Goal: Transaction & Acquisition: Purchase product/service

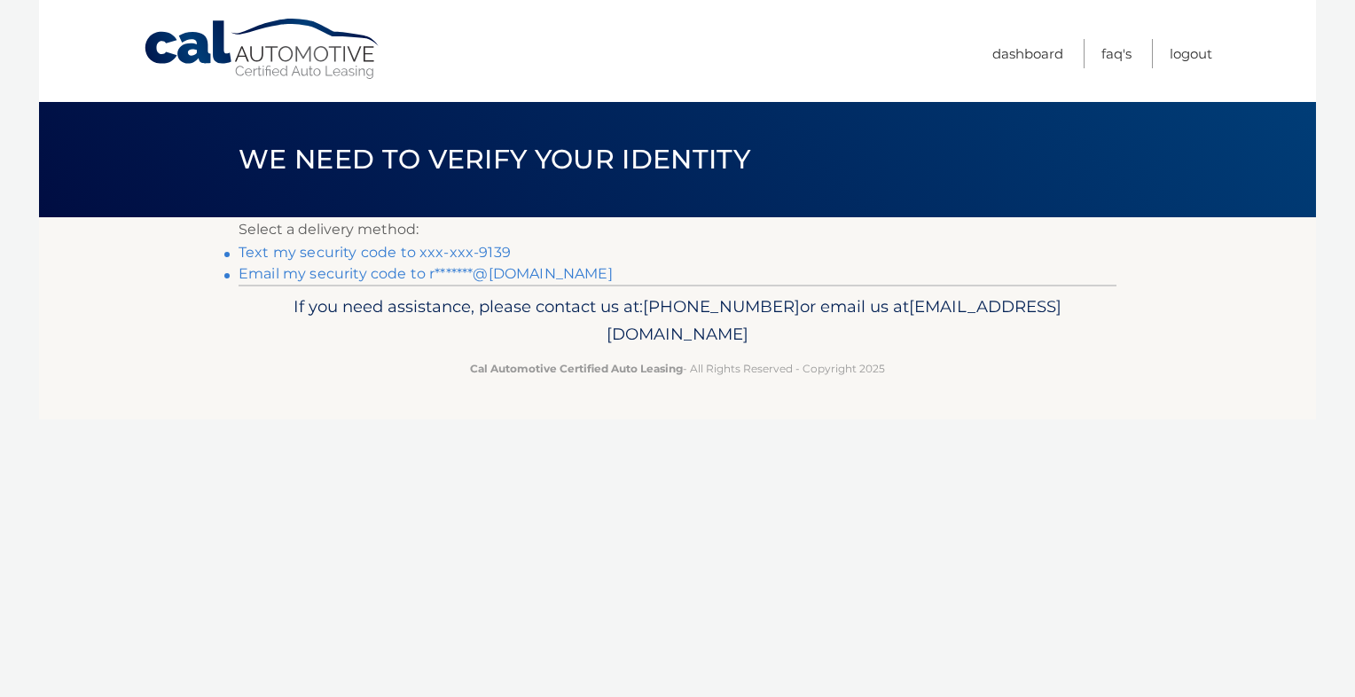
click at [470, 252] on link "Text my security code to xxx-xxx-9139" at bounding box center [375, 252] width 272 height 17
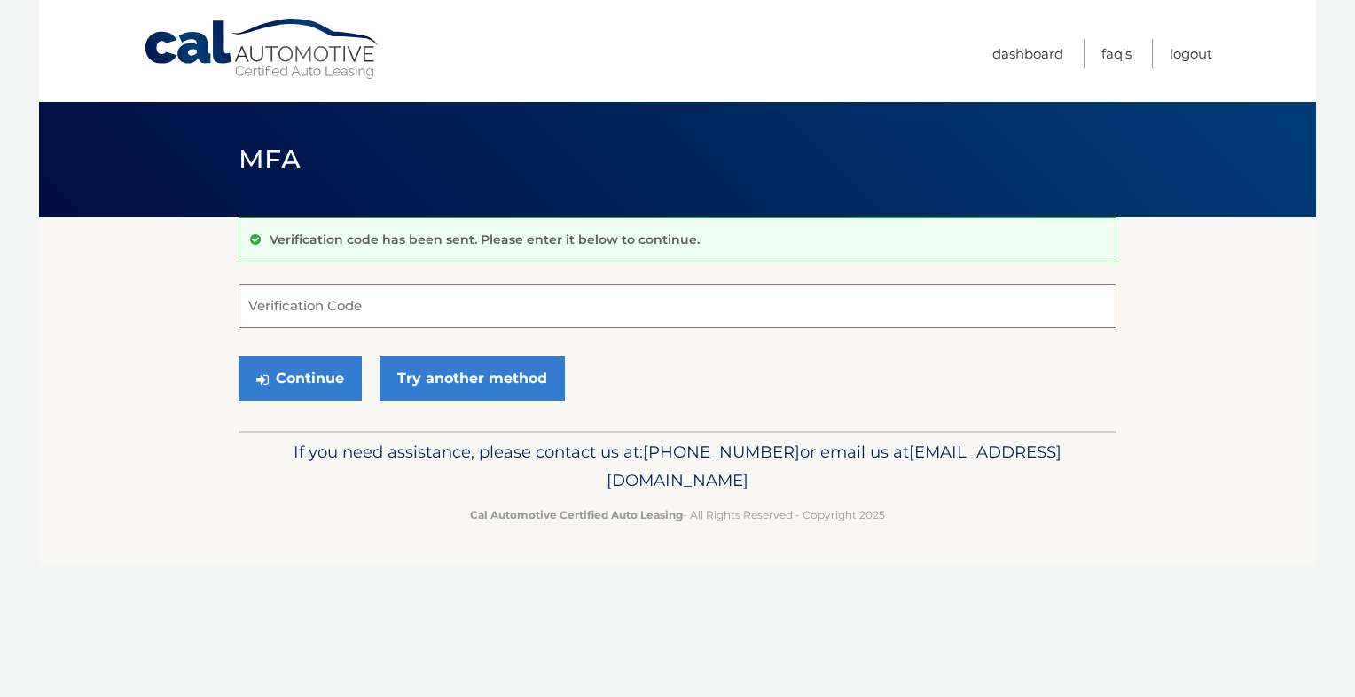
click at [400, 303] on input "Verification Code" at bounding box center [678, 306] width 878 height 44
type input "106247"
click at [303, 370] on button "Continue" at bounding box center [300, 378] width 123 height 44
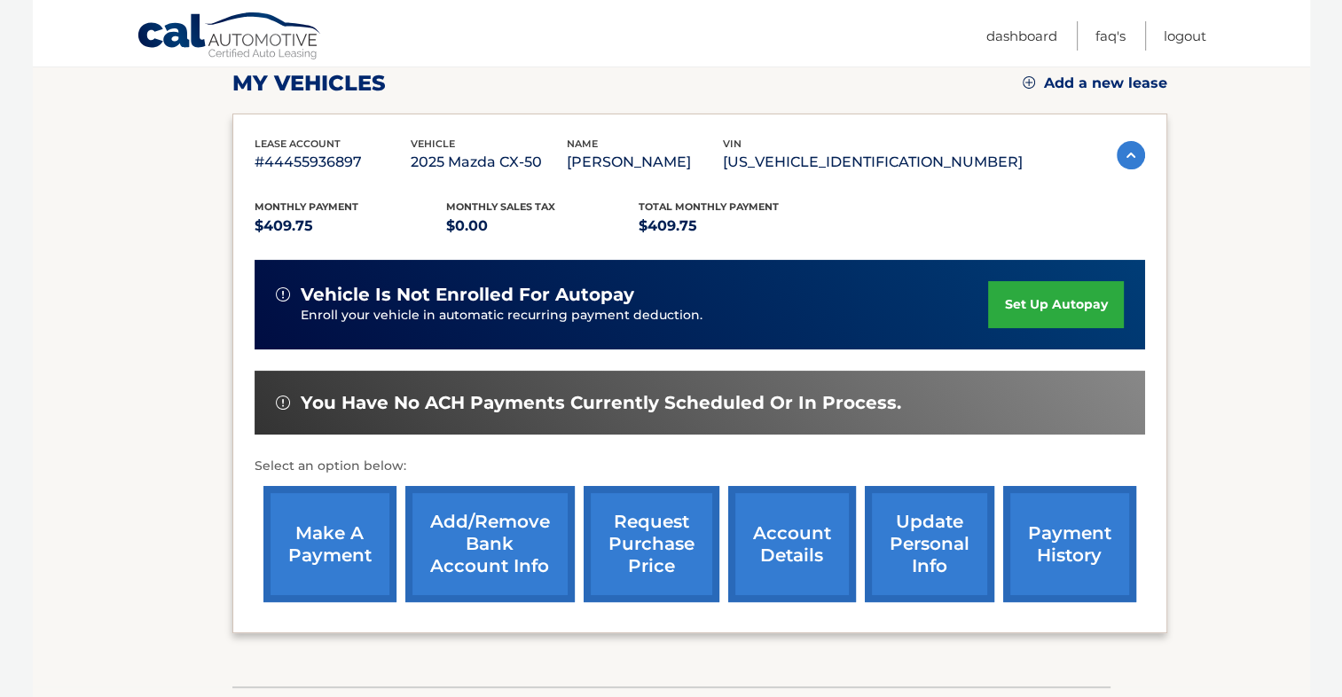
scroll to position [266, 0]
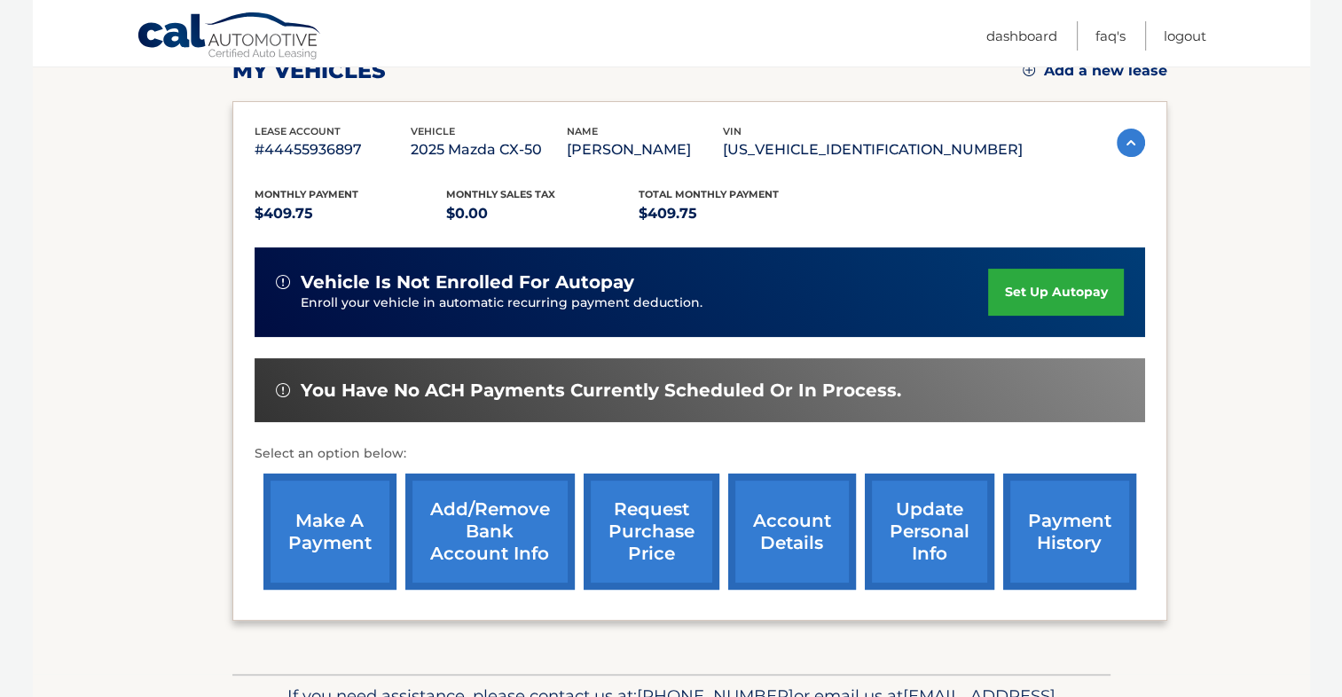
click at [330, 517] on link "make a payment" at bounding box center [329, 531] width 133 height 116
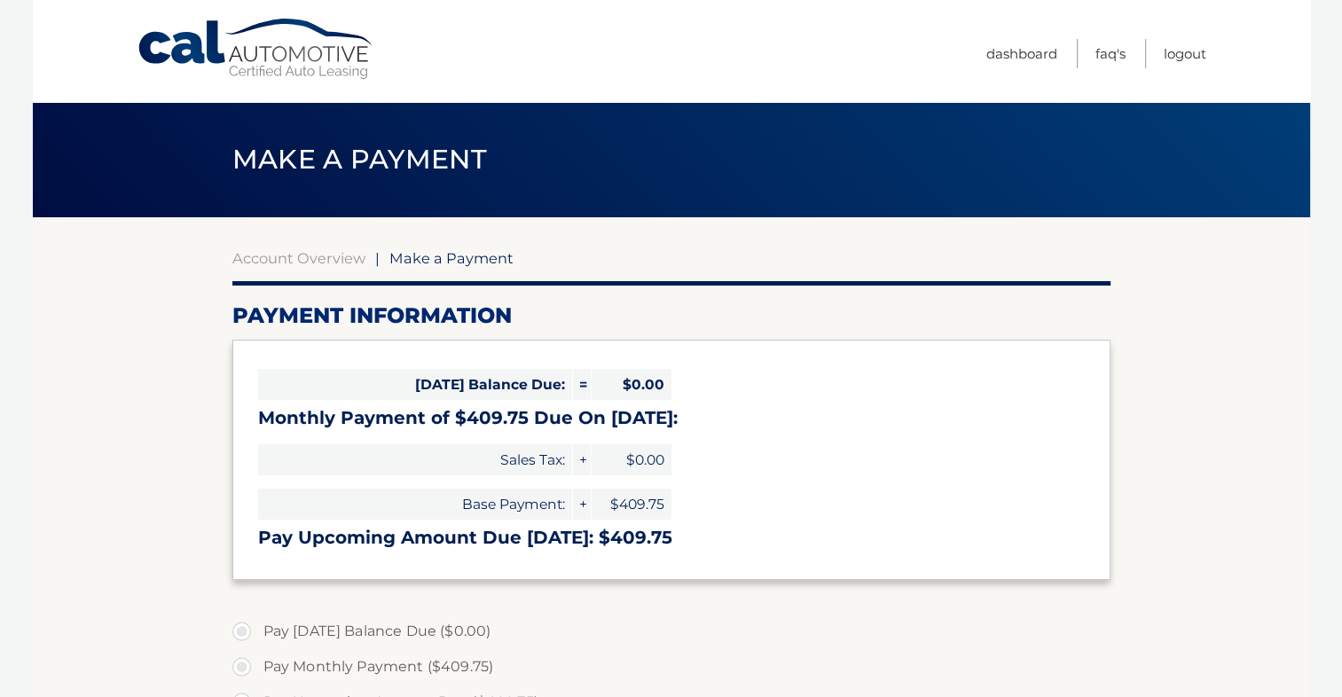
select select "ZTI2ZTY3NDctNWZjMC00YmE0LWEyNzktYjEwNzBmZWI5Njc5"
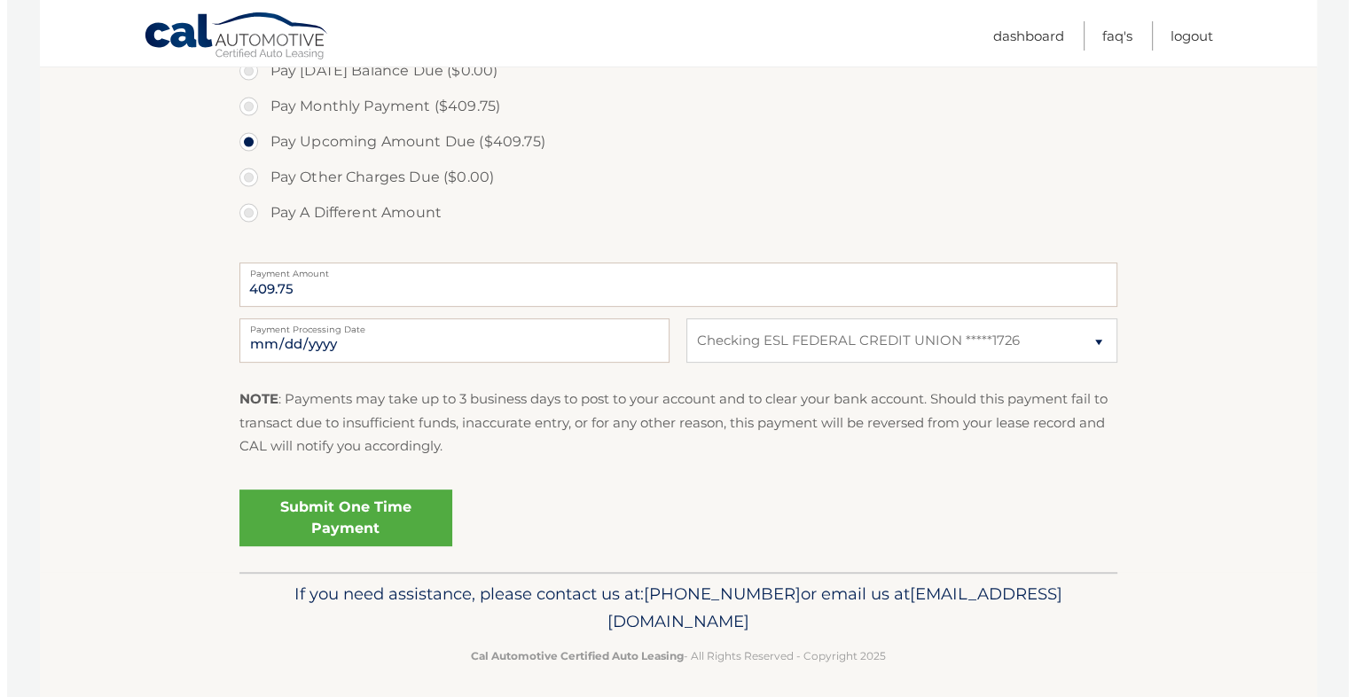
scroll to position [569, 0]
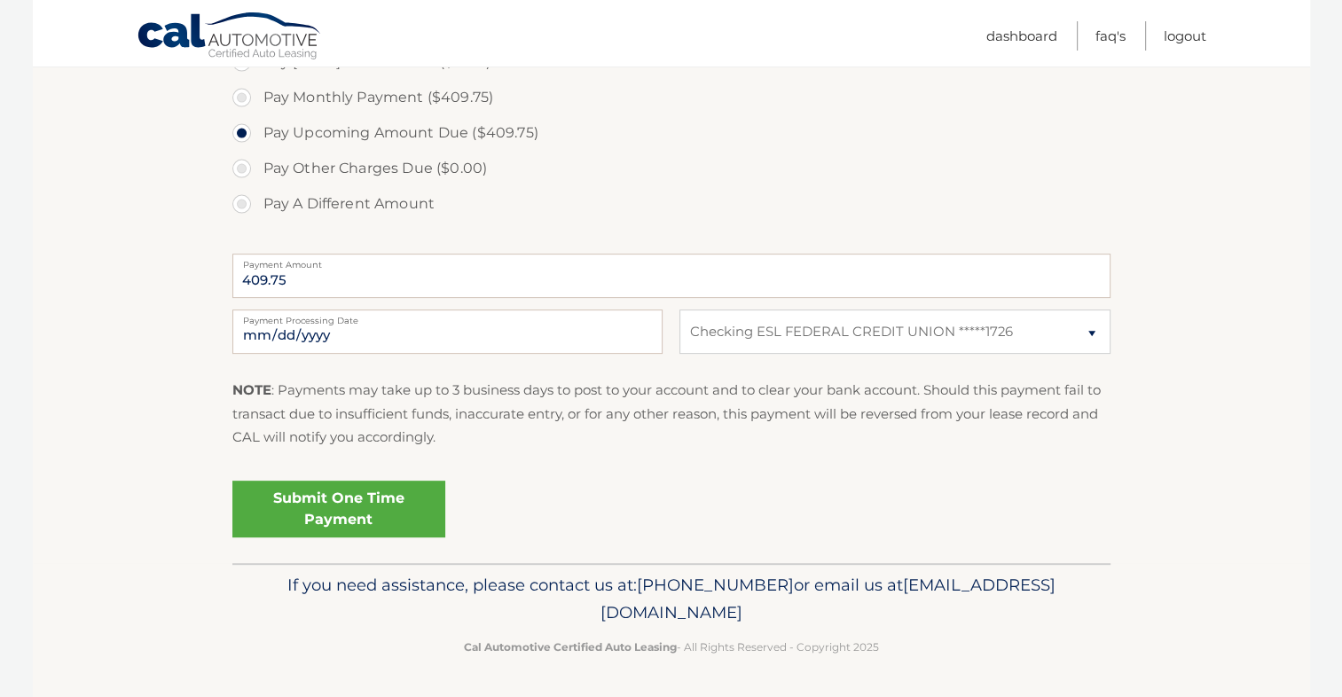
click at [339, 500] on link "Submit One Time Payment" at bounding box center [338, 509] width 213 height 57
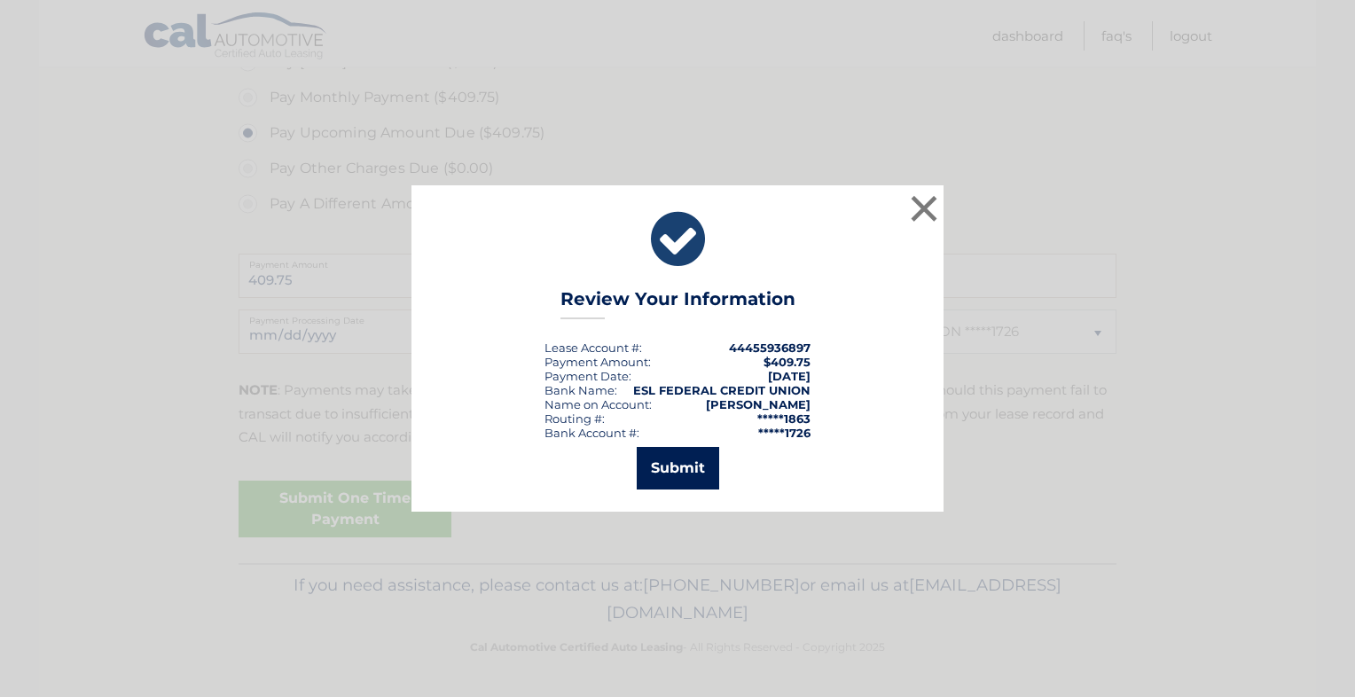
click at [671, 463] on button "Submit" at bounding box center [678, 468] width 82 height 43
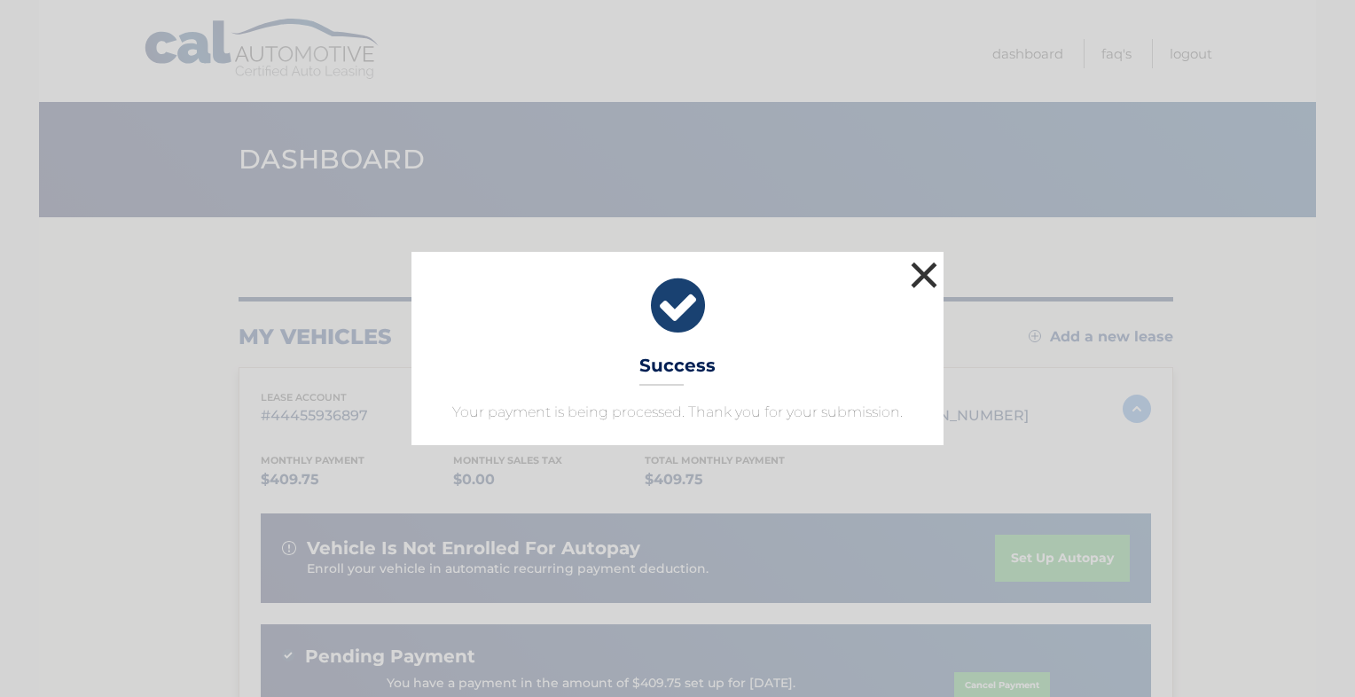
click at [926, 271] on button "×" at bounding box center [923, 274] width 35 height 35
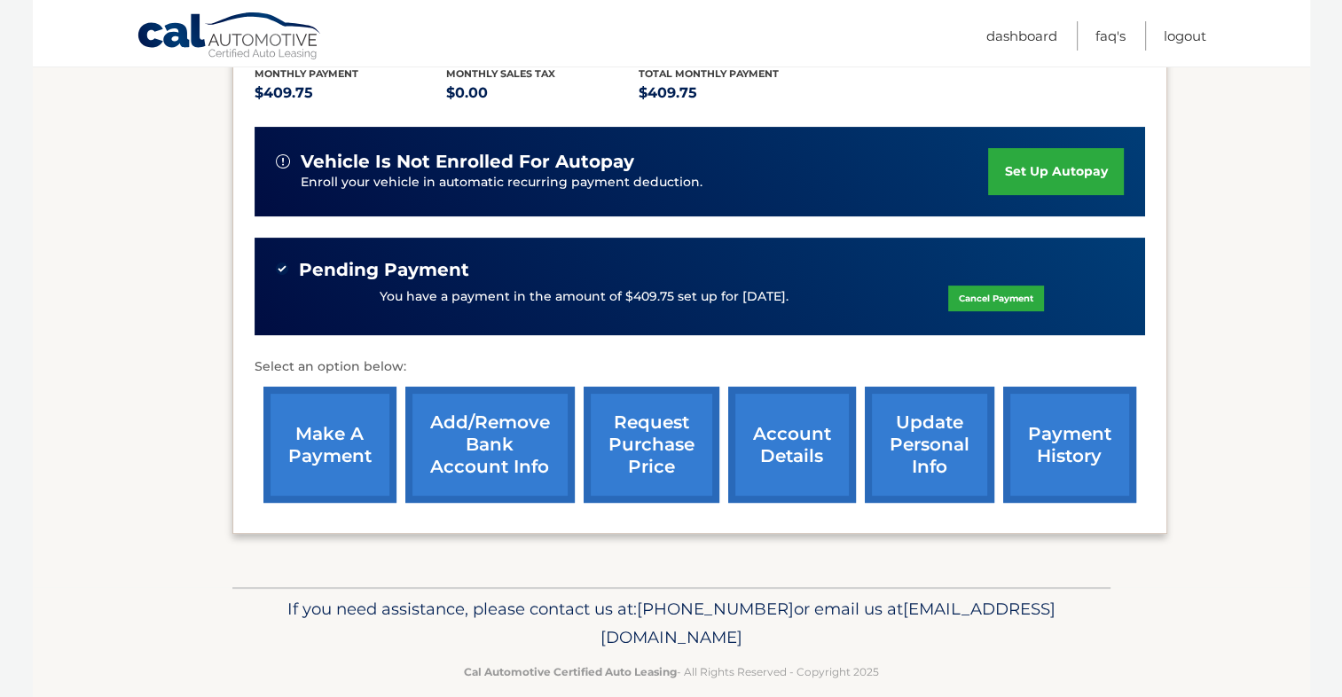
scroll to position [409, 0]
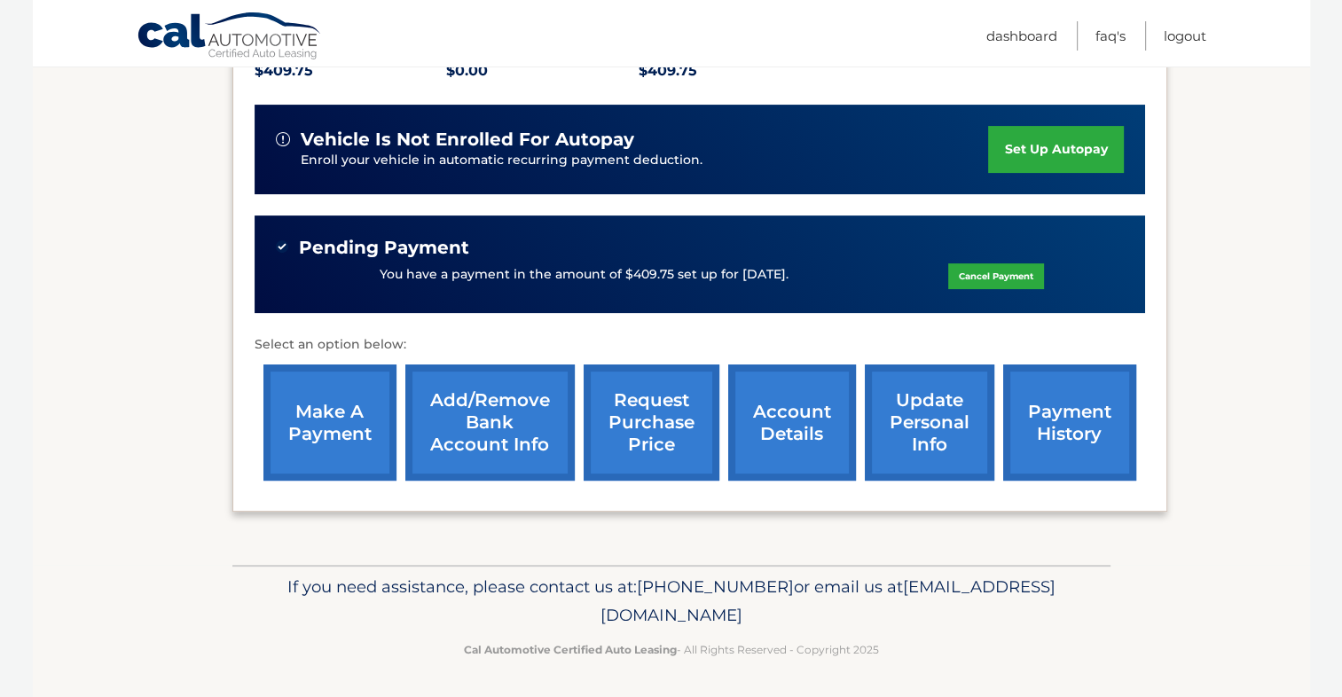
click at [798, 420] on link "account details" at bounding box center [792, 422] width 128 height 116
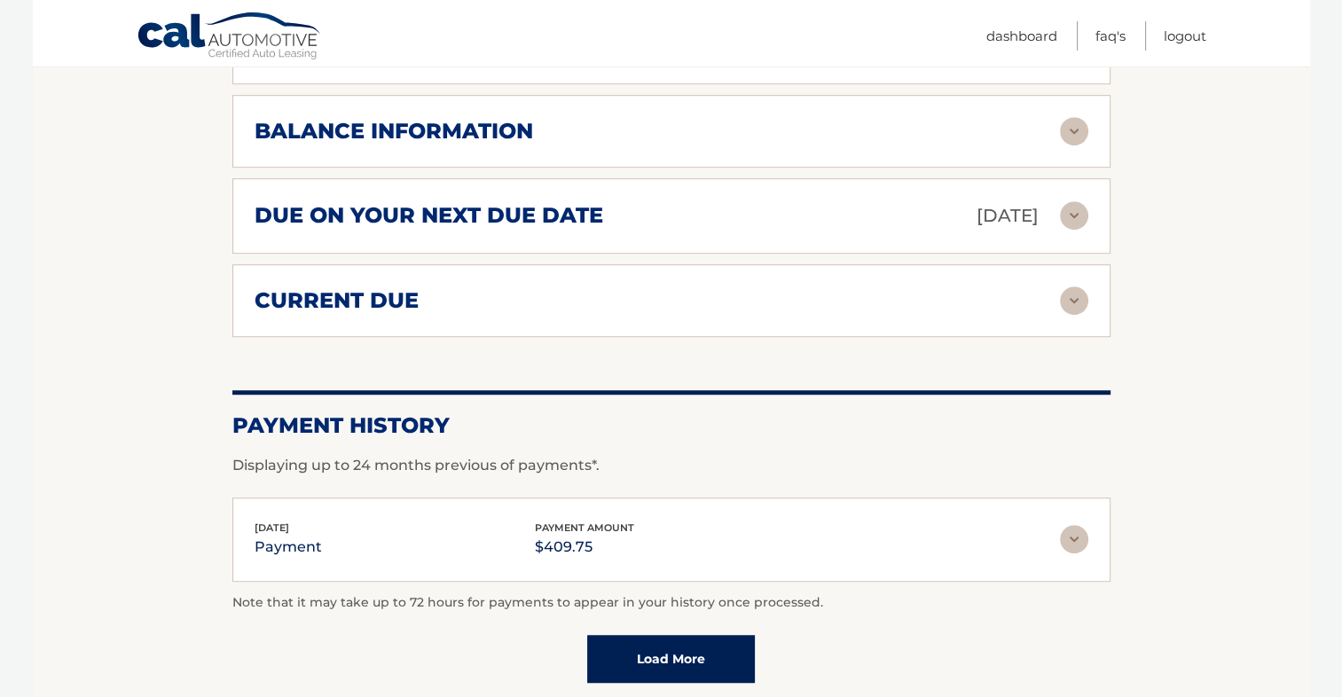
scroll to position [1064, 0]
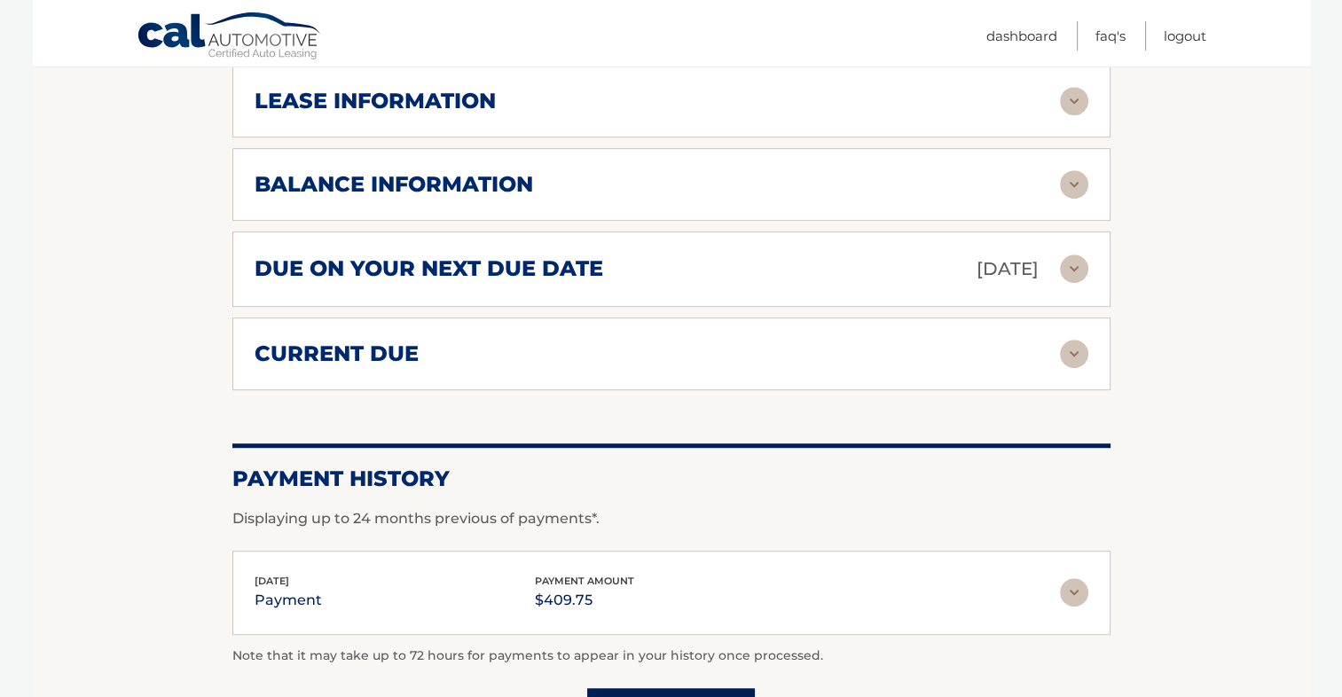
click at [1071, 179] on img at bounding box center [1074, 184] width 28 height 28
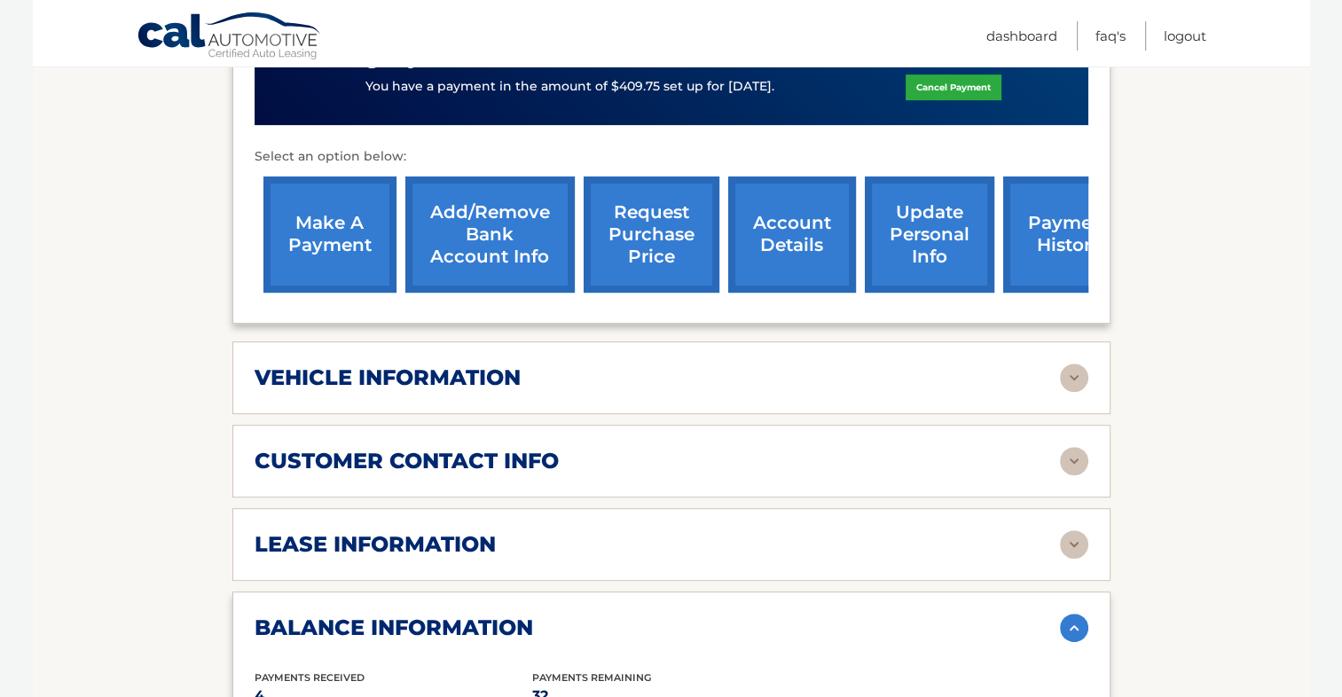
scroll to position [177, 0]
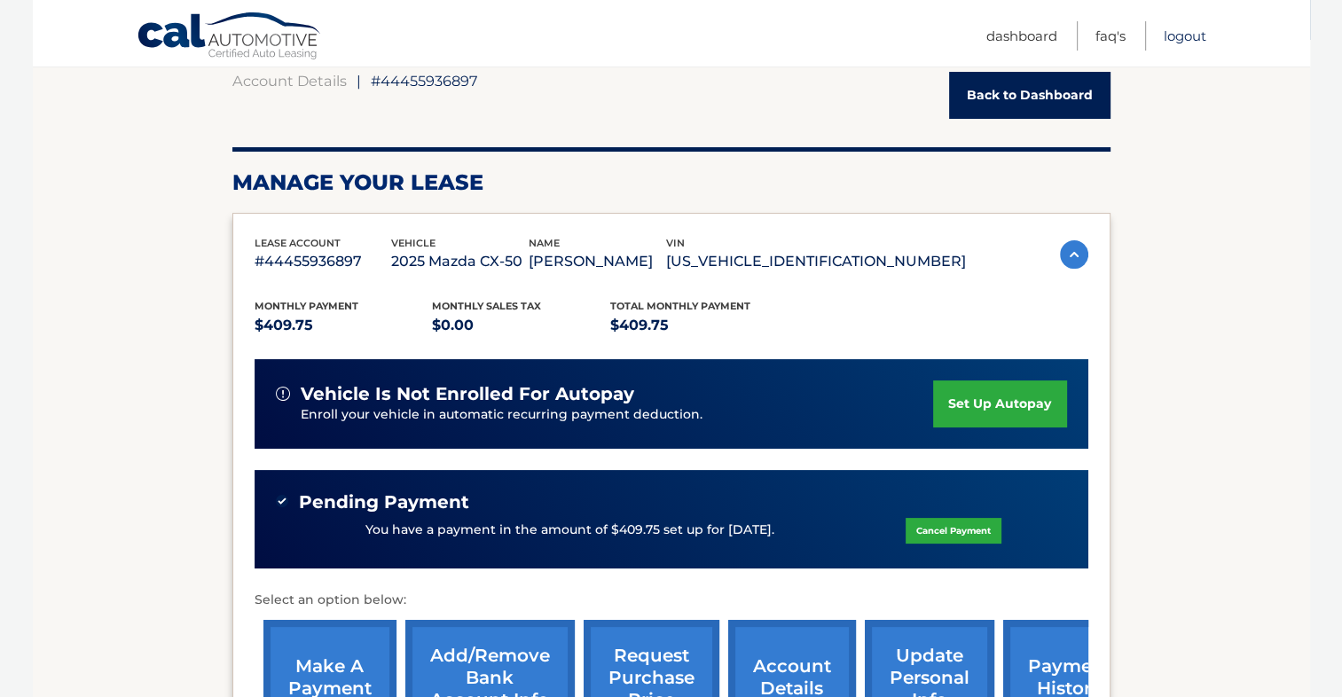
click at [1198, 37] on link "Logout" at bounding box center [1184, 35] width 43 height 29
